Goal: Task Accomplishment & Management: Complete application form

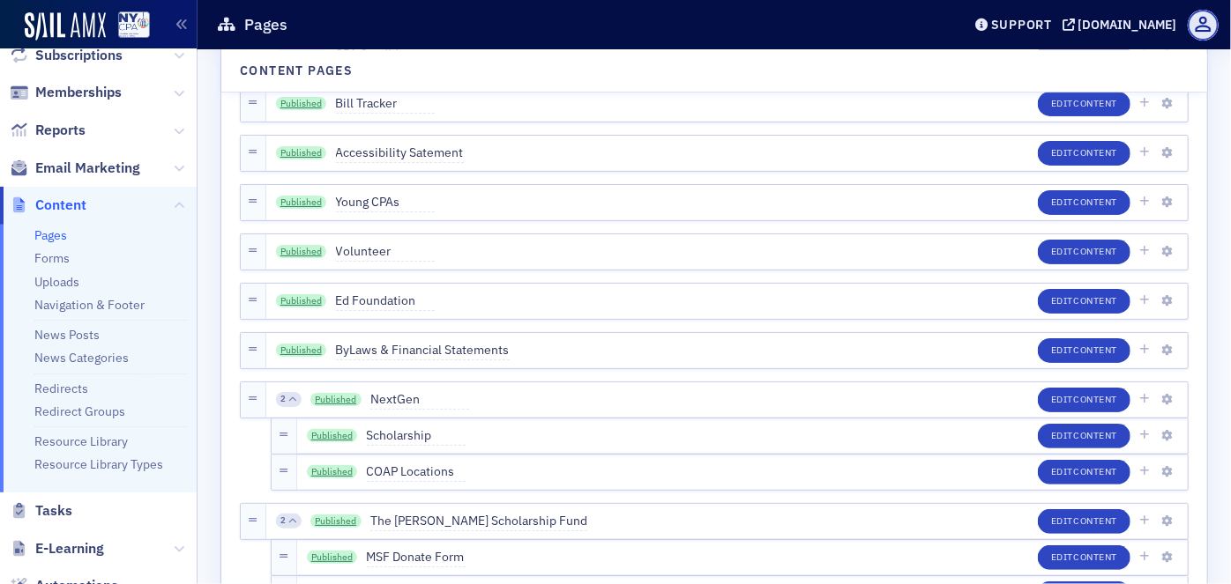
scroll to position [214, 0]
drag, startPoint x: 76, startPoint y: 386, endPoint x: 120, endPoint y: 393, distance: 44.6
click at [76, 386] on link "Redirects" at bounding box center [61, 388] width 54 height 16
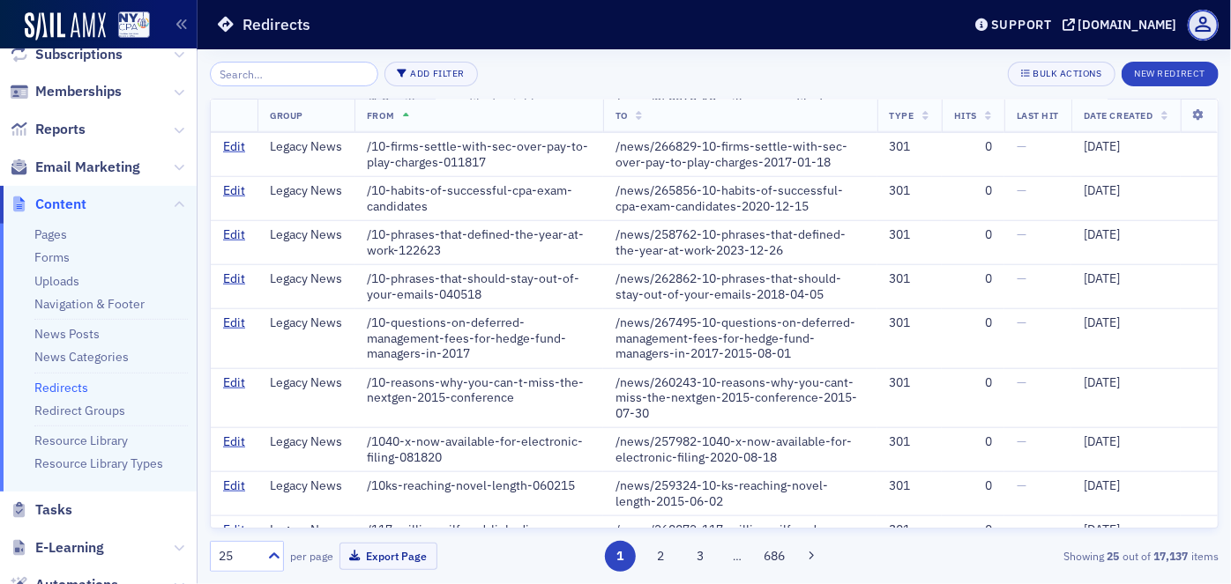
scroll to position [914, 0]
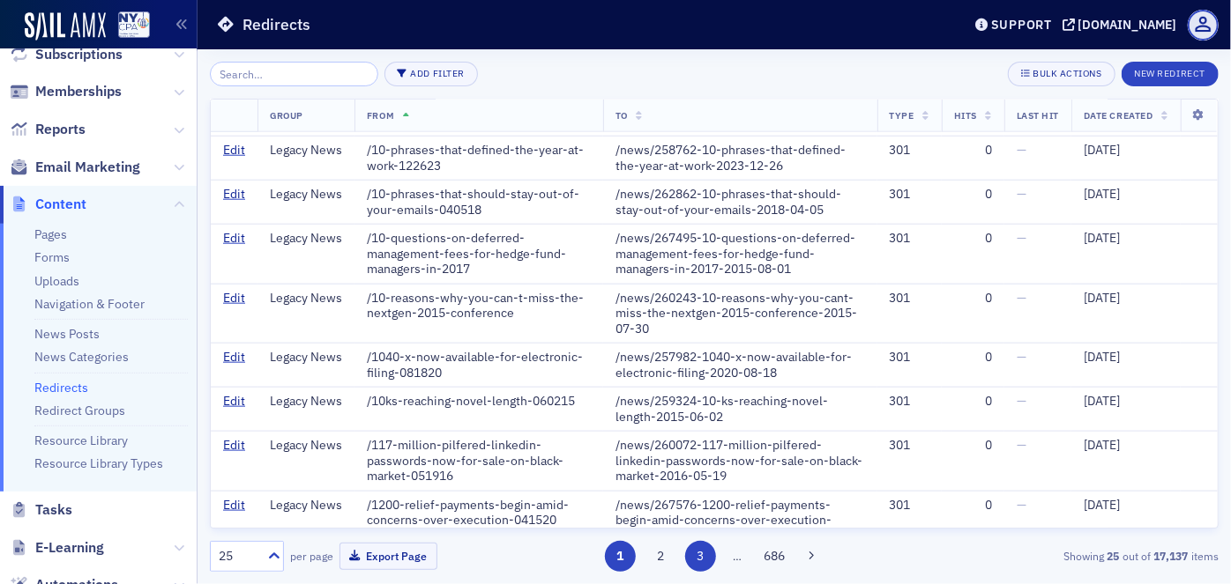
click at [699, 560] on button "3" at bounding box center [700, 556] width 31 height 31
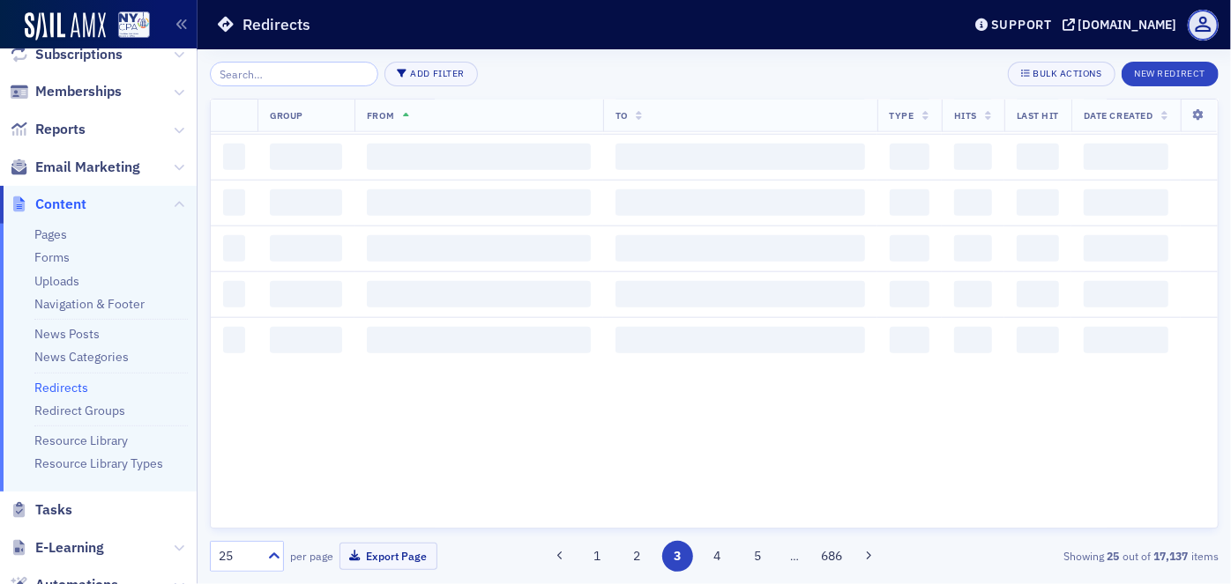
scroll to position [0, 0]
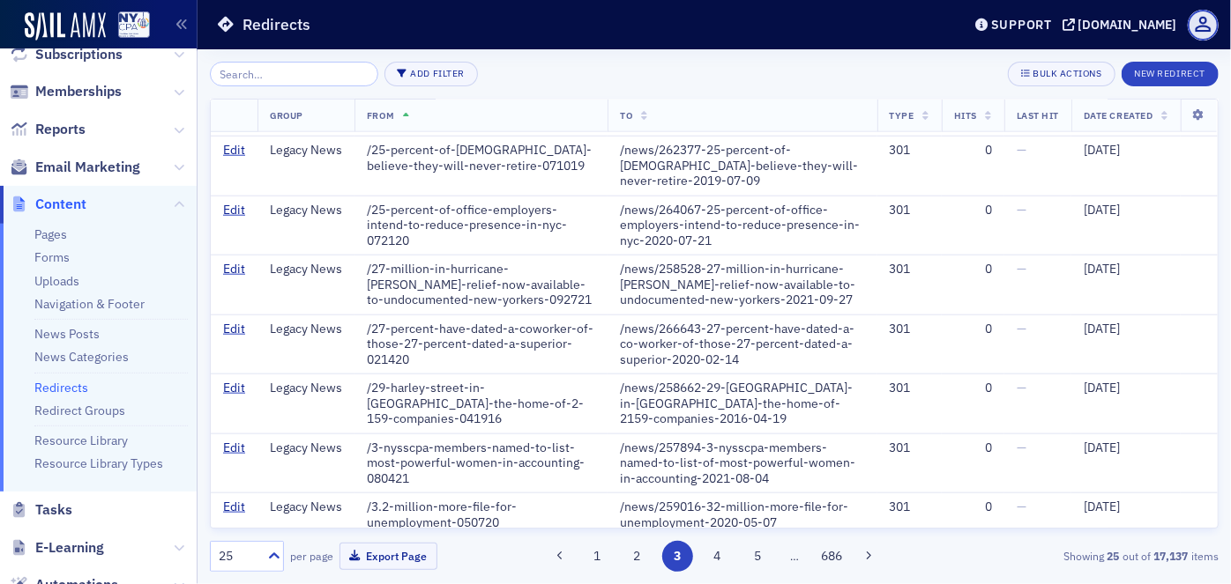
scroll to position [930, 0]
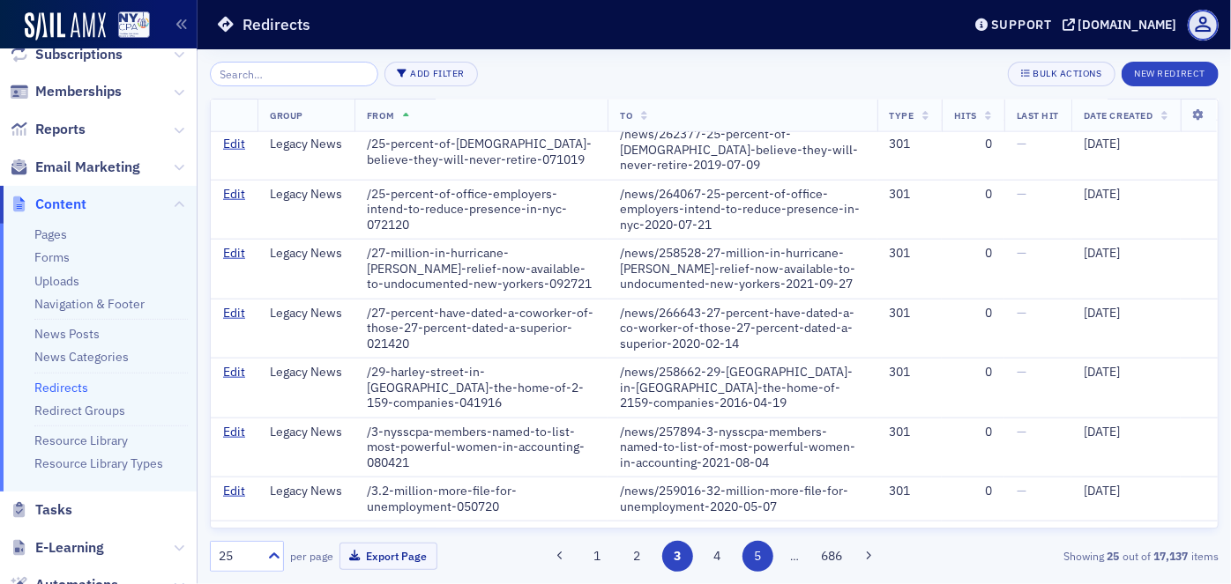
click at [761, 553] on button "5" at bounding box center [757, 556] width 31 height 31
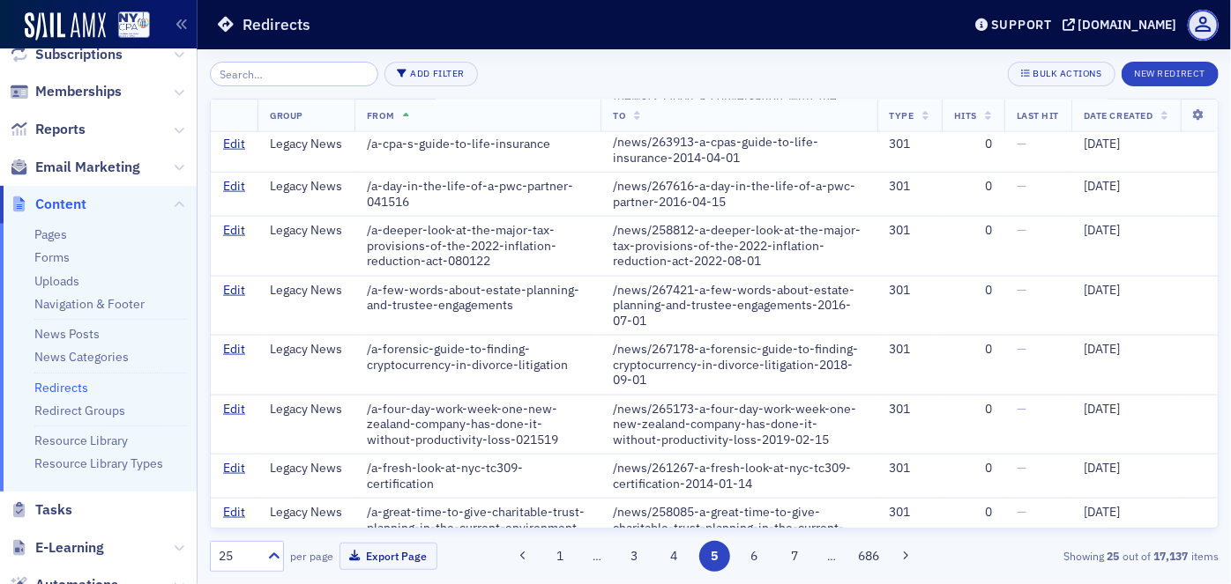
scroll to position [1068, 0]
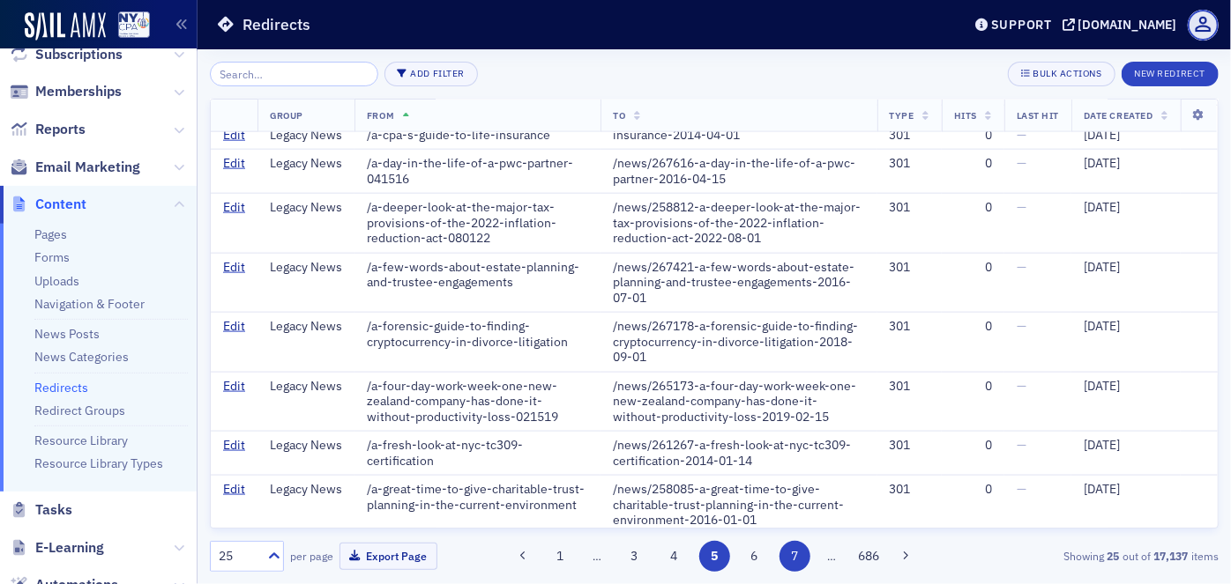
click at [797, 557] on button "7" at bounding box center [794, 556] width 31 height 31
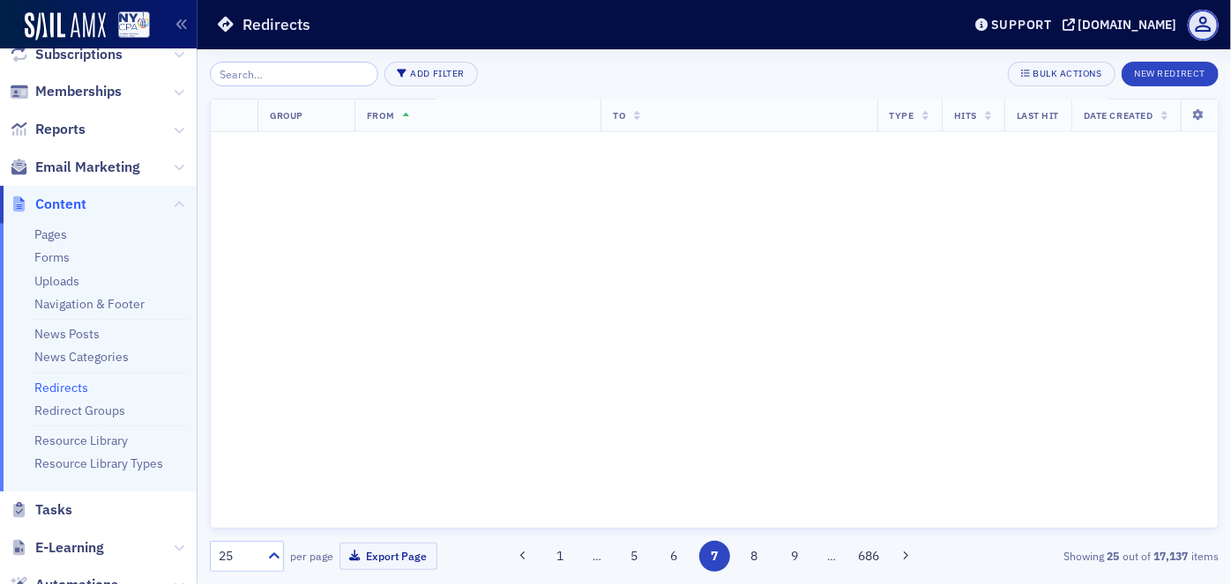
scroll to position [0, 0]
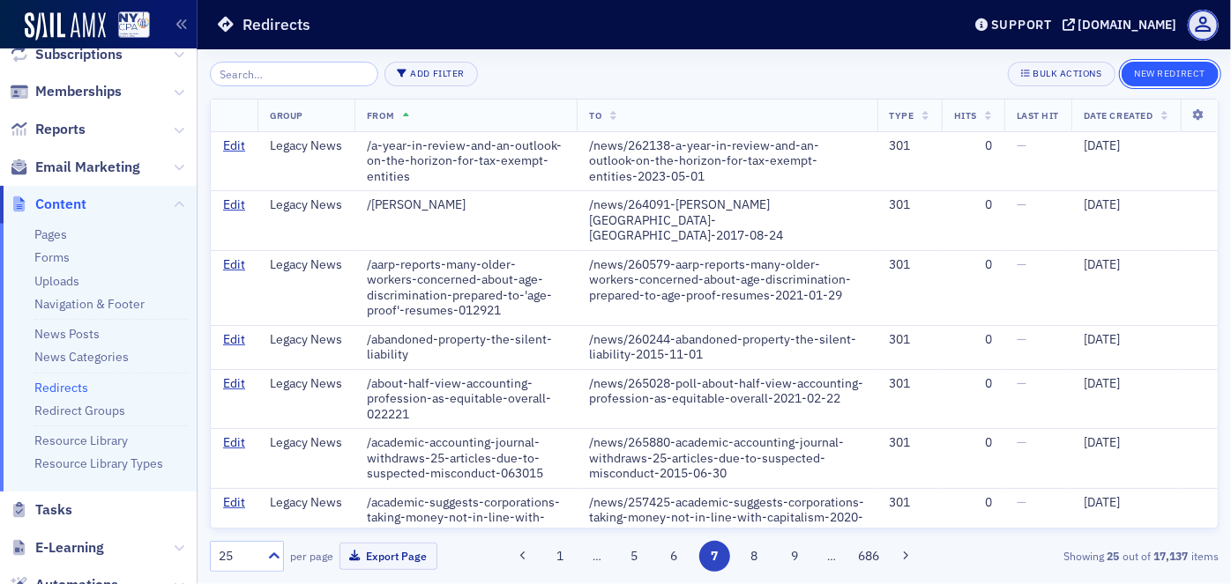
click at [1155, 78] on button "New Redirect" at bounding box center [1169, 74] width 97 height 25
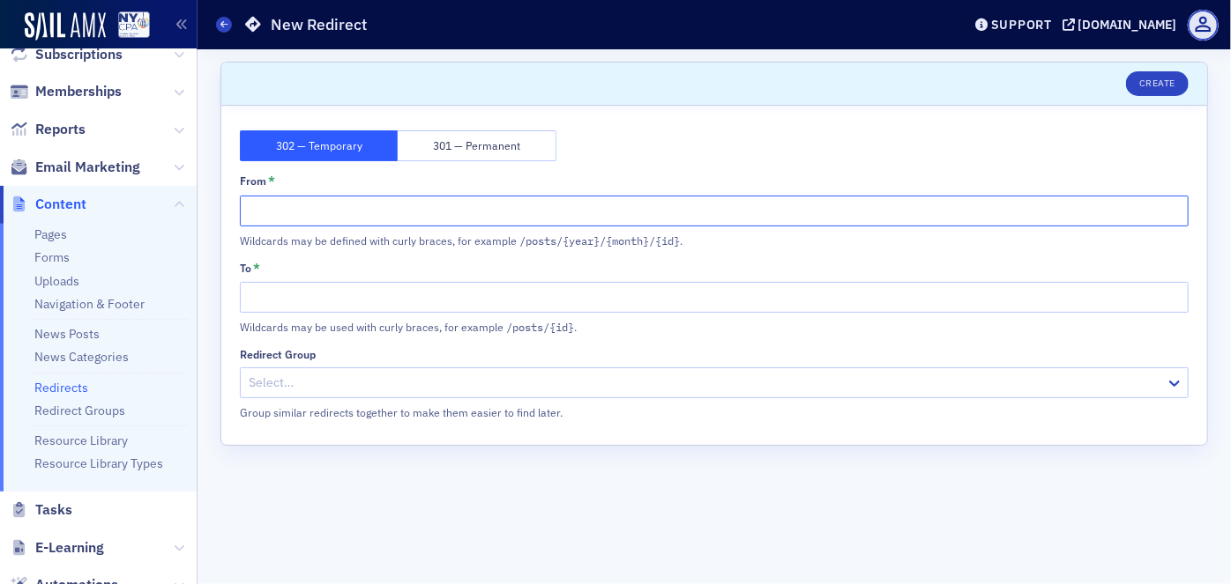
click at [333, 209] on input "From *" at bounding box center [714, 211] width 948 height 31
paste input "msf2gala"
type input "msf2gala"
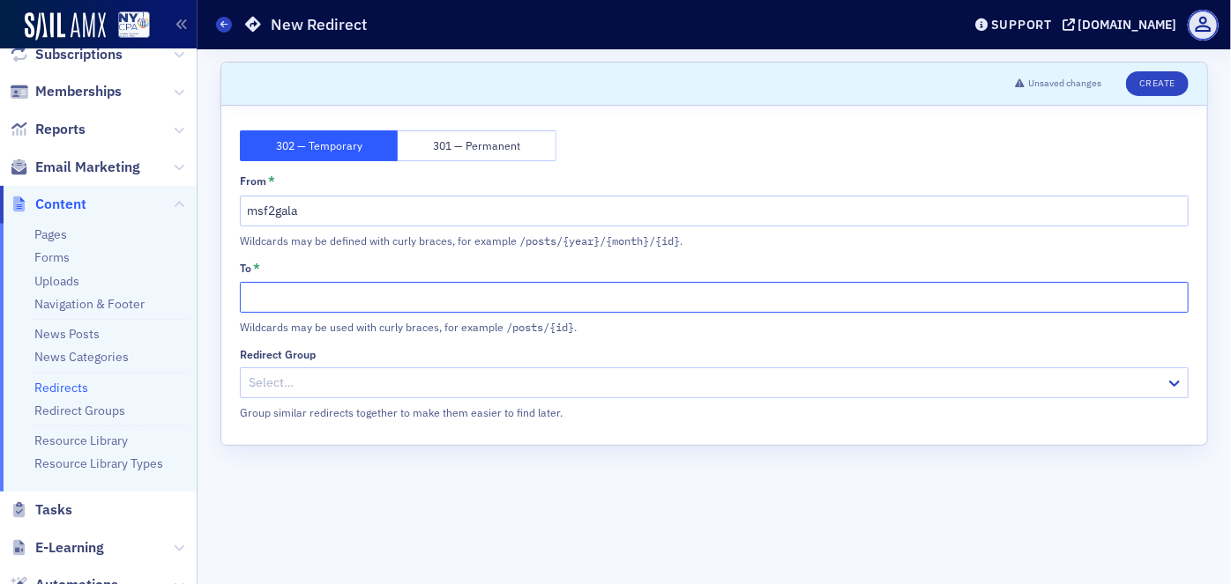
drag, startPoint x: 411, startPoint y: 297, endPoint x: 421, endPoint y: 295, distance: 10.7
click at [411, 297] on input "To *" at bounding box center [714, 297] width 948 height 31
paste input "https://cpe.nysscpa.org/product/35947"
type input "https://cpe.nysscpa.org/product/35947"
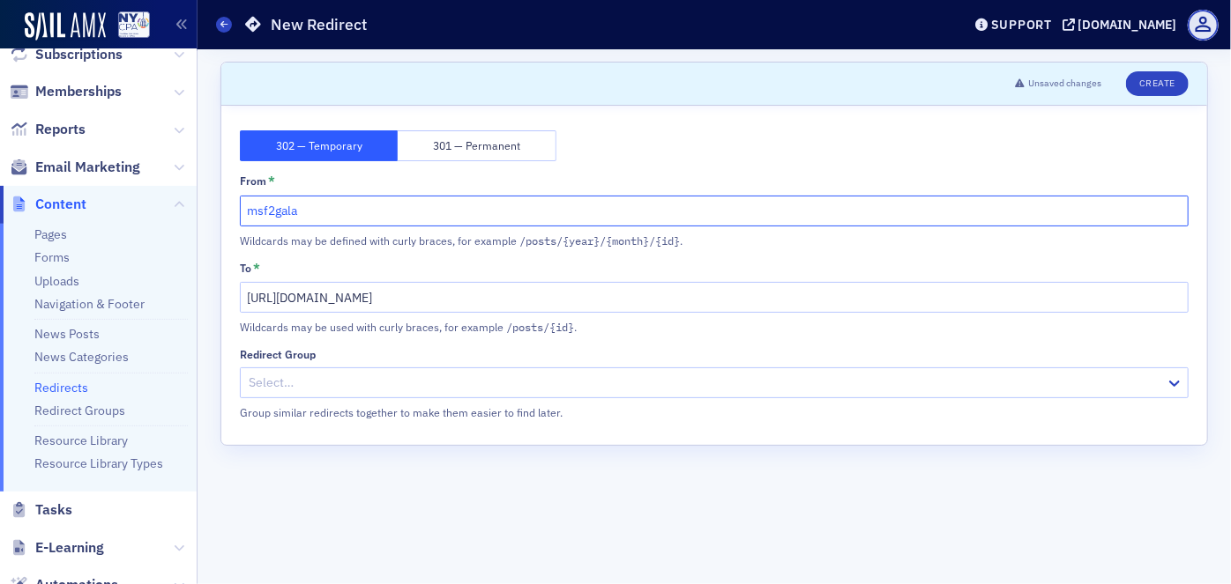
click at [249, 214] on input "msf2gala" at bounding box center [714, 211] width 948 height 31
type input "/msf2gala"
click at [486, 146] on button "301 — Permanent" at bounding box center [477, 145] width 158 height 31
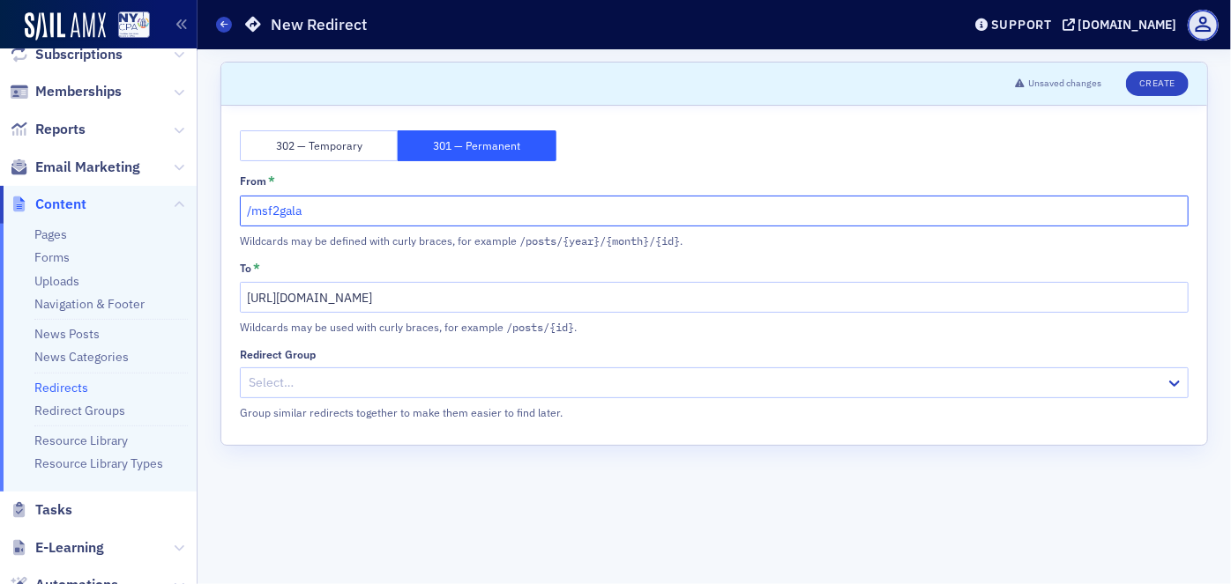
drag, startPoint x: 252, startPoint y: 212, endPoint x: 310, endPoint y: 213, distance: 58.2
click at [310, 213] on input "/msf2gala" at bounding box center [714, 211] width 948 height 31
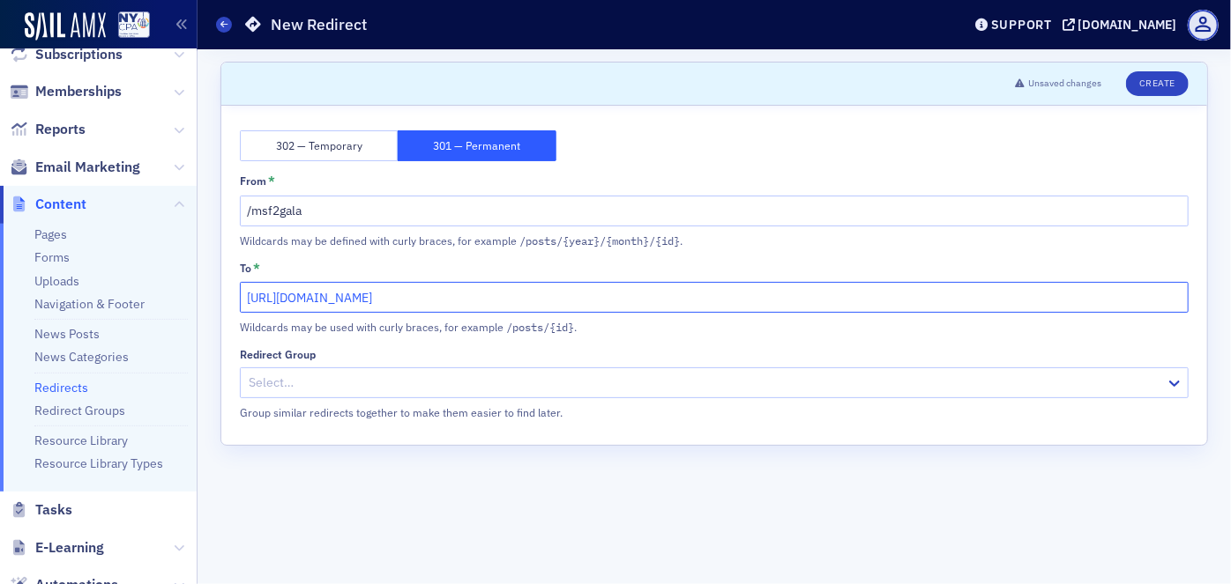
drag, startPoint x: 242, startPoint y: 294, endPoint x: 508, endPoint y: 298, distance: 266.2
click at [508, 298] on input "https://cpe.nysscpa.org/product/35947" at bounding box center [714, 297] width 948 height 31
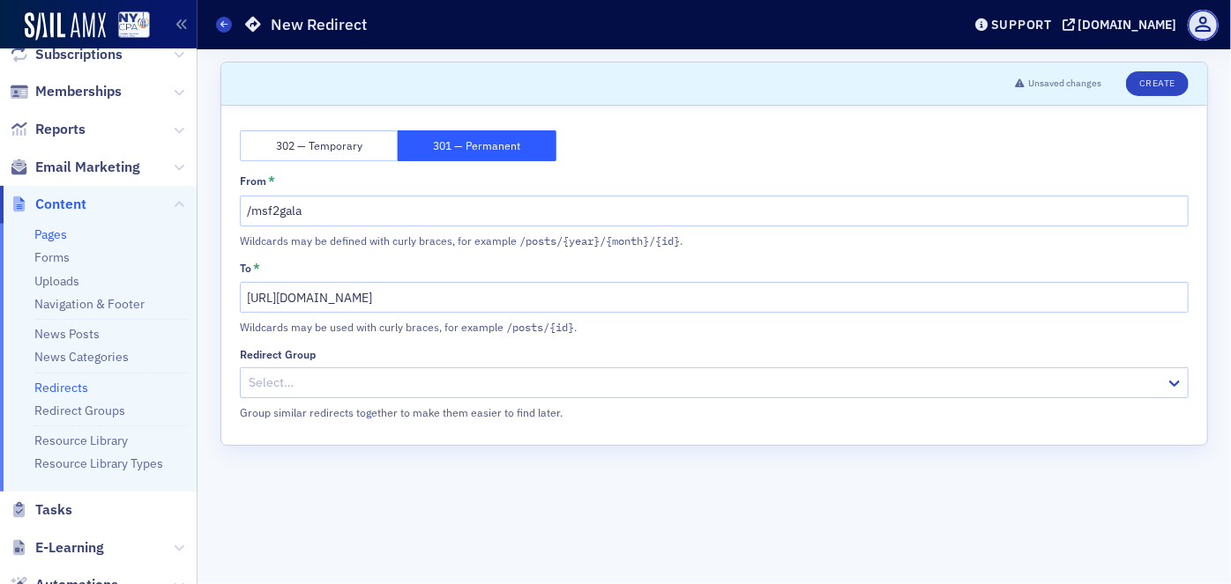
click at [41, 231] on link "Pages" at bounding box center [50, 235] width 33 height 16
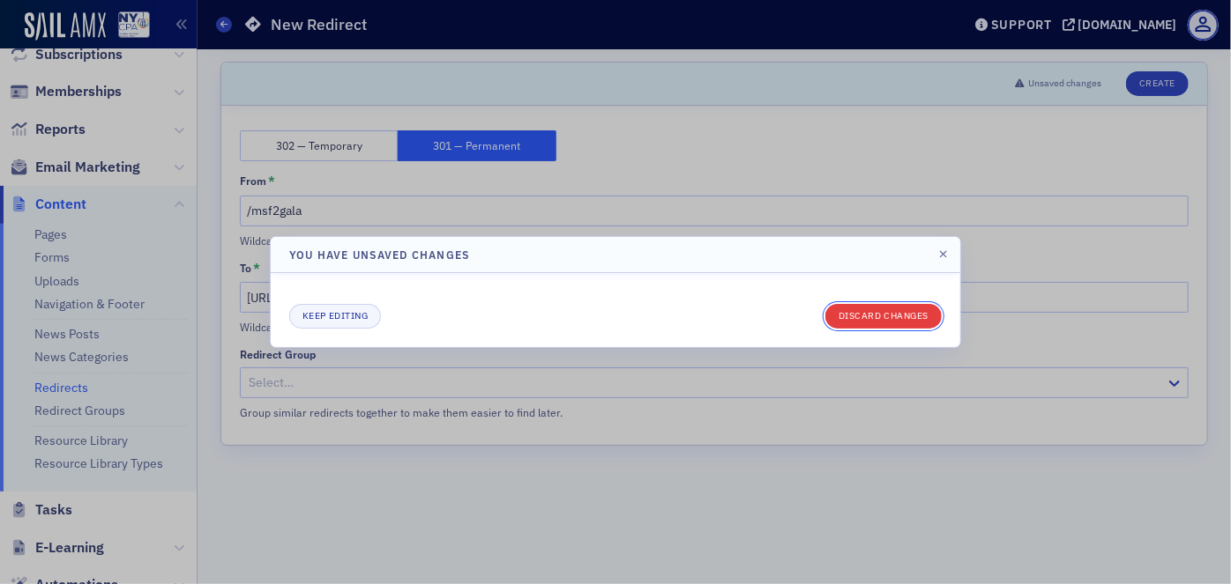
click at [860, 317] on button "Discard changes" at bounding box center [883, 316] width 116 height 25
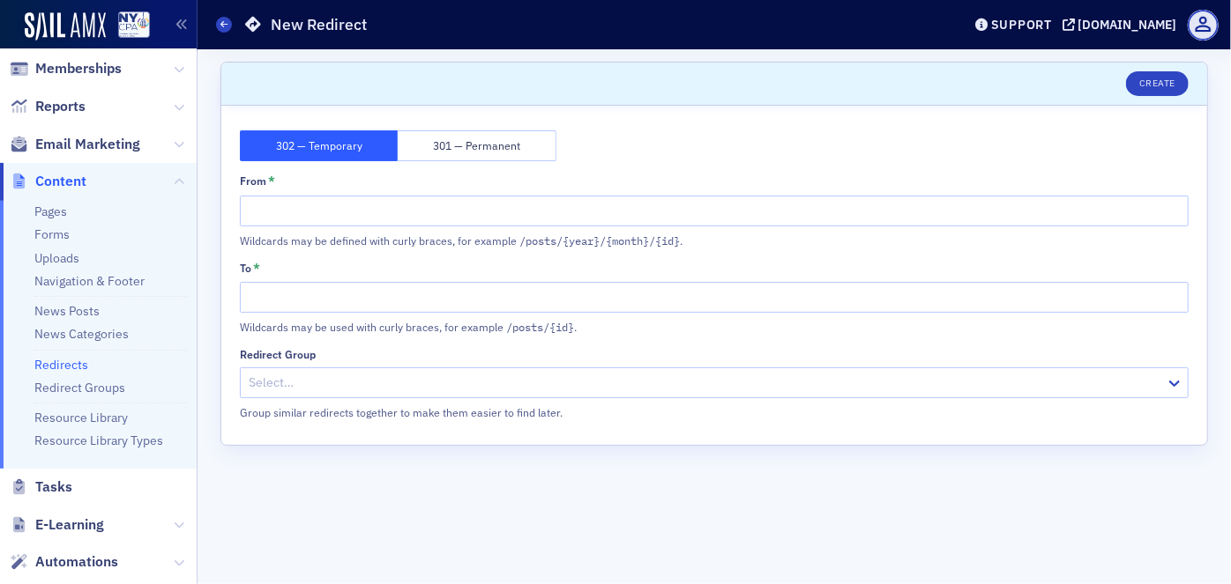
scroll to position [240, 0]
click at [60, 360] on link "Redirects" at bounding box center [61, 362] width 54 height 16
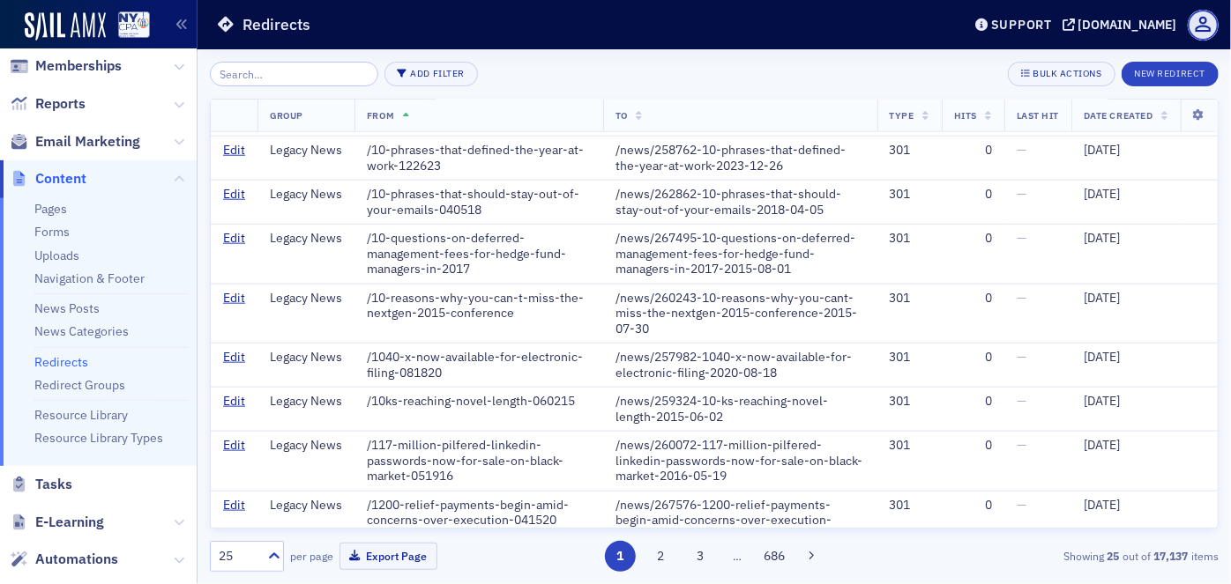
scroll to position [914, 0]
click at [705, 555] on button "3" at bounding box center [700, 556] width 31 height 31
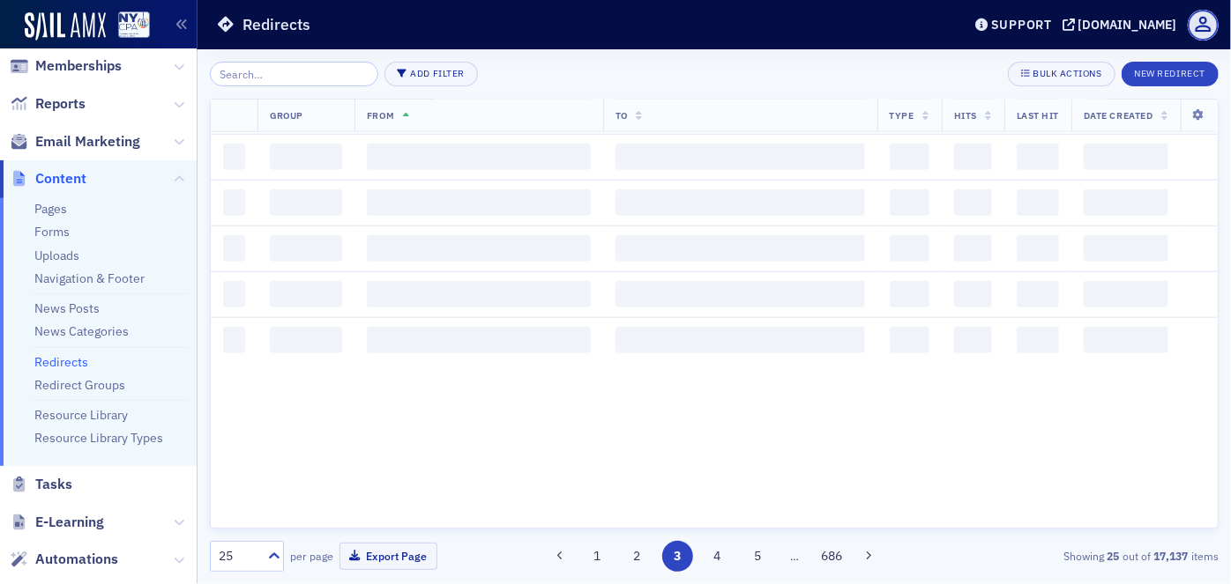
scroll to position [0, 0]
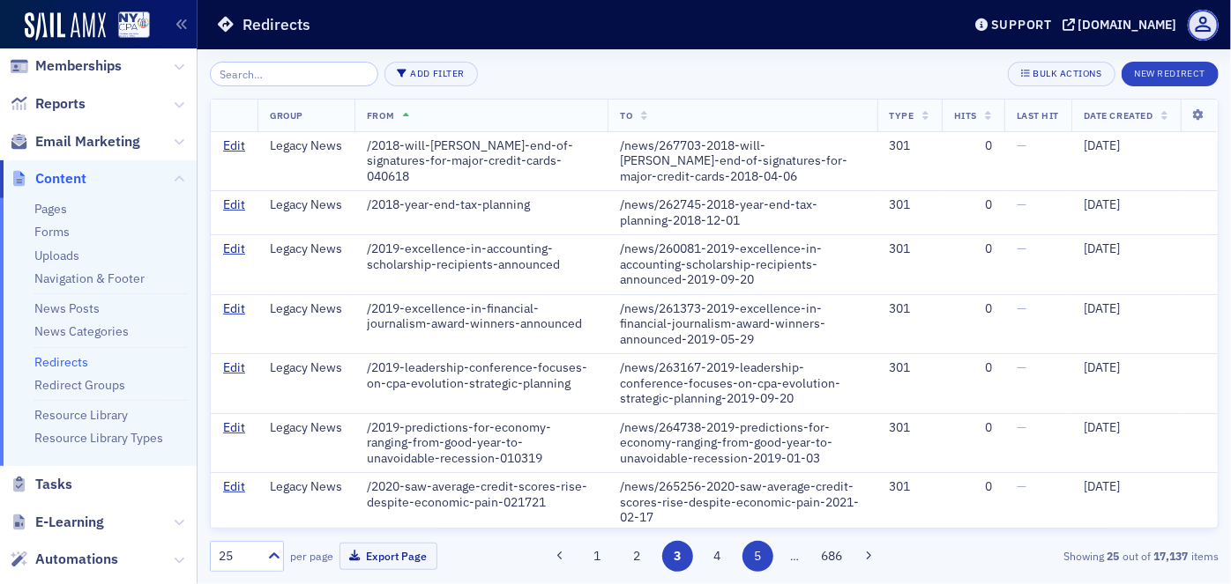
click at [756, 556] on button "5" at bounding box center [757, 556] width 31 height 31
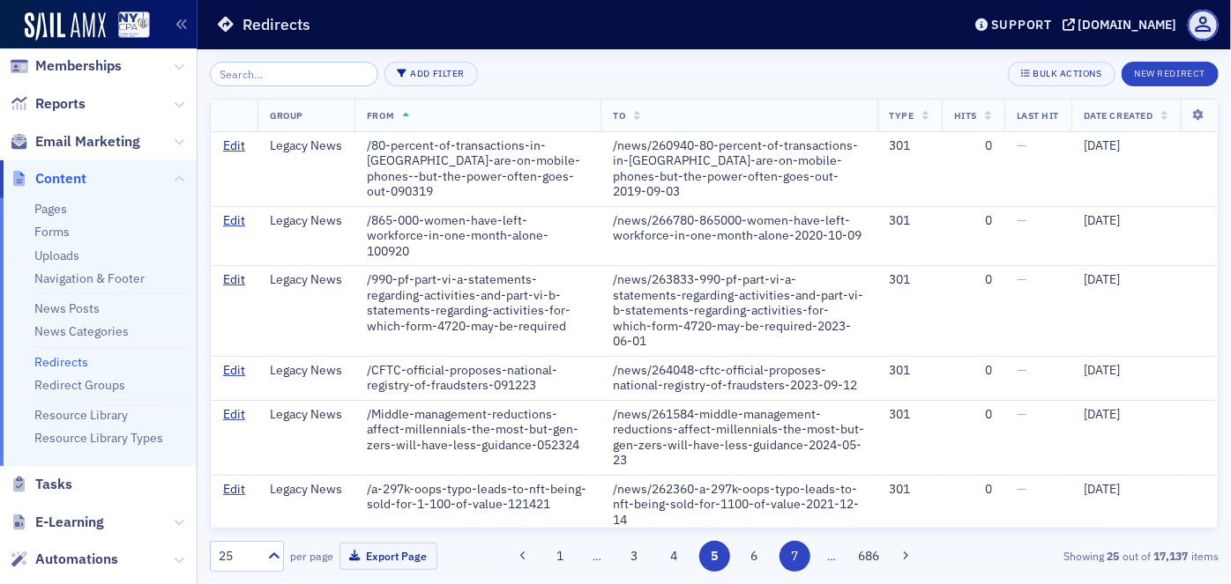
click at [792, 559] on button "7" at bounding box center [794, 556] width 31 height 31
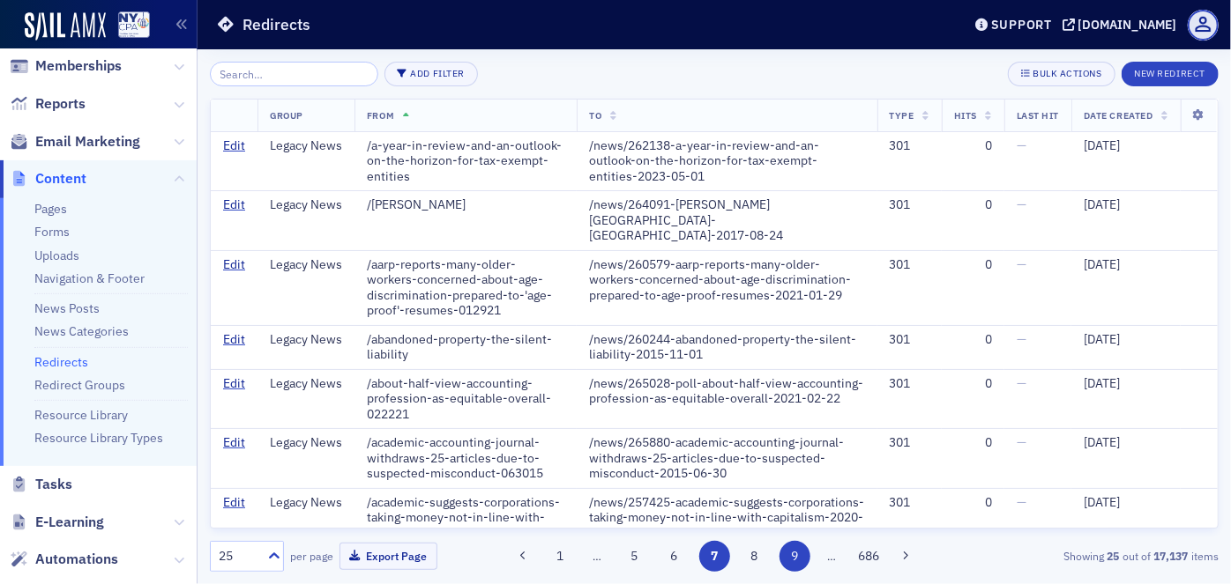
click at [801, 559] on button "9" at bounding box center [794, 556] width 31 height 31
